Goal: Information Seeking & Learning: Check status

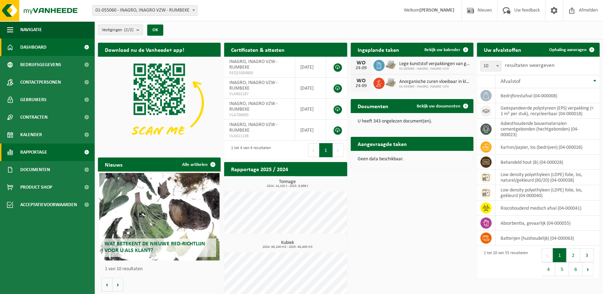
click at [70, 152] on link "Rapportage" at bounding box center [47, 151] width 94 height 17
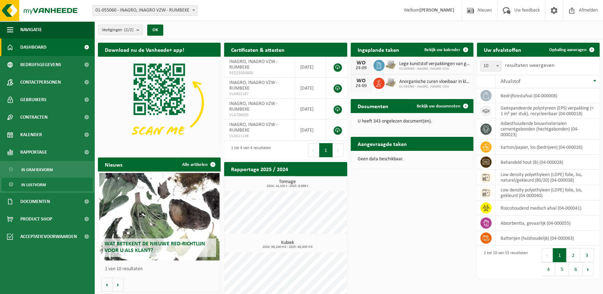
click at [44, 182] on span "In lijstvorm" at bounding box center [33, 184] width 24 height 13
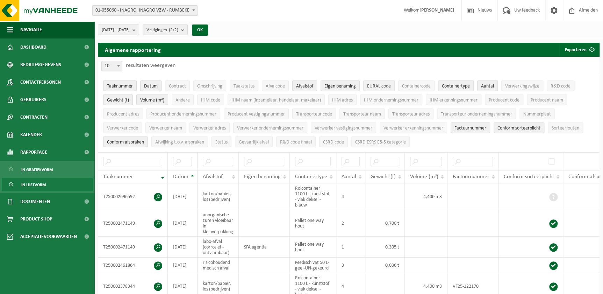
drag, startPoint x: 385, startPoint y: 86, endPoint x: 380, endPoint y: 94, distance: 9.4
click at [385, 86] on span "EURAL code" at bounding box center [379, 86] width 24 height 5
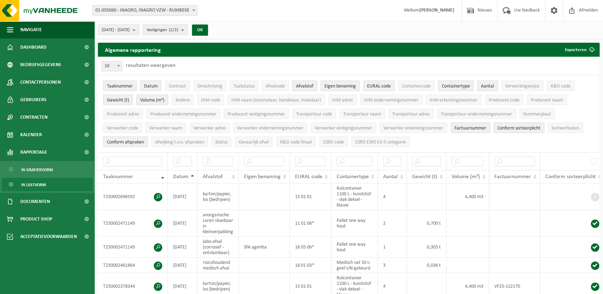
click at [151, 100] on span "Volume (m³)" at bounding box center [152, 100] width 24 height 5
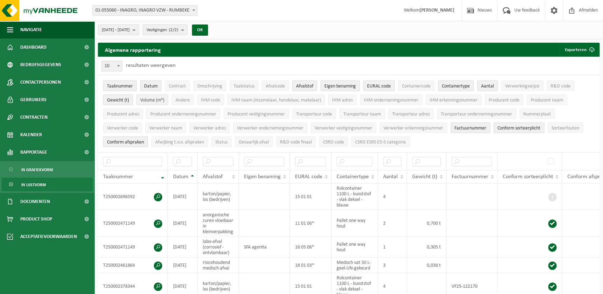
click at [152, 100] on span "Volume (m³)" at bounding box center [152, 100] width 24 height 5
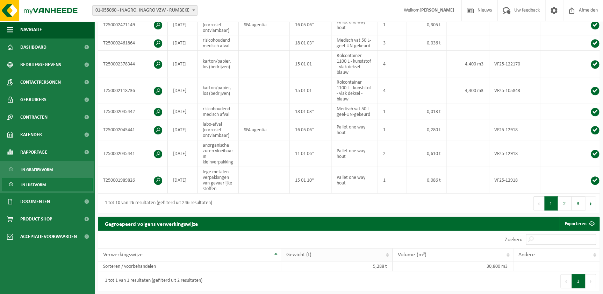
scroll to position [222, 0]
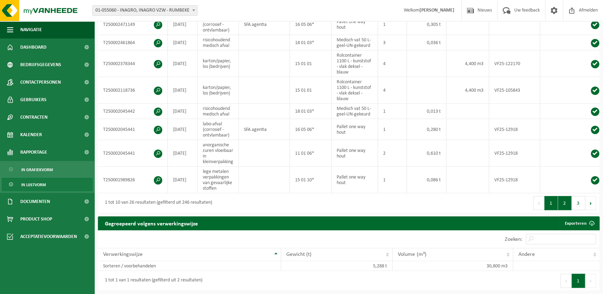
click at [562, 204] on button "2" at bounding box center [565, 203] width 14 height 14
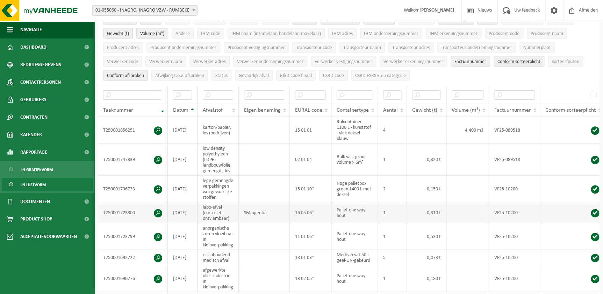
scroll to position [35, 0]
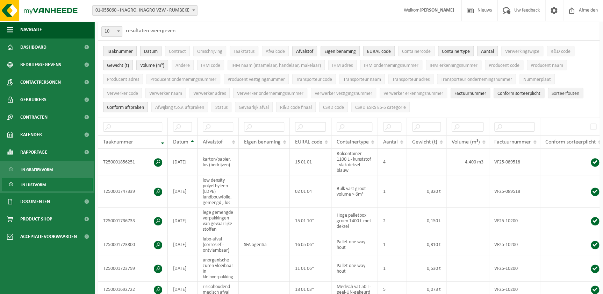
click at [566, 91] on span "Sorteerfouten" at bounding box center [566, 93] width 28 height 5
click at [528, 94] on span "Conform sorteerplicht" at bounding box center [518, 93] width 43 height 5
click at [476, 94] on span "Factuurnummer" at bounding box center [470, 93] width 32 height 5
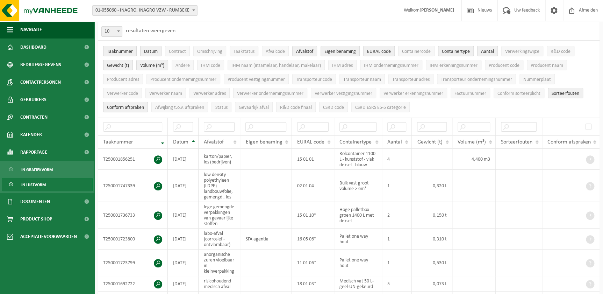
click at [137, 108] on span "Conform afspraken" at bounding box center [125, 107] width 37 height 5
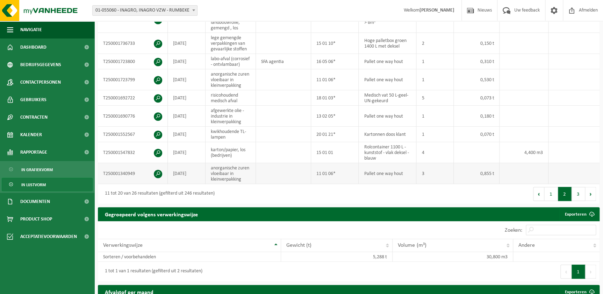
scroll to position [193, 0]
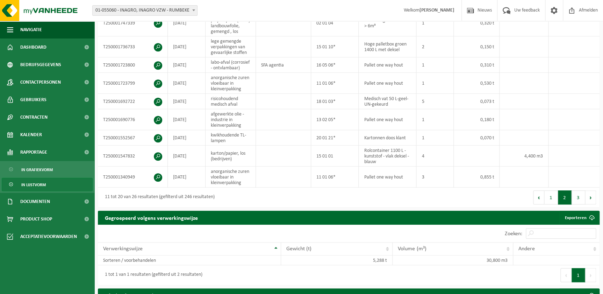
click at [549, 204] on button "1" at bounding box center [551, 197] width 14 height 14
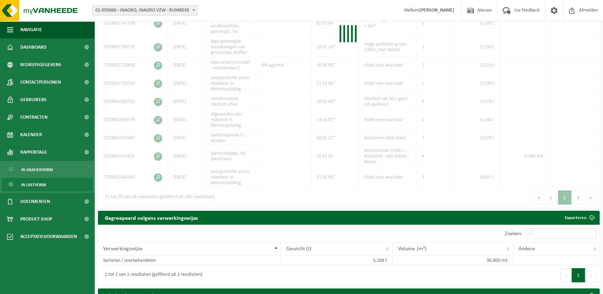
scroll to position [188, 0]
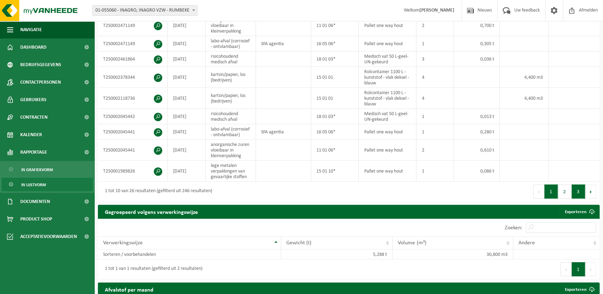
click at [577, 198] on button "3" at bounding box center [579, 191] width 14 height 14
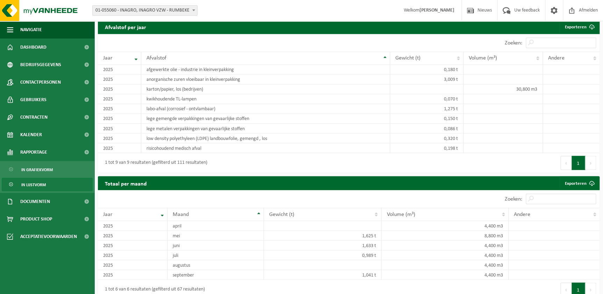
scroll to position [550, 0]
